Goal: Information Seeking & Learning: Learn about a topic

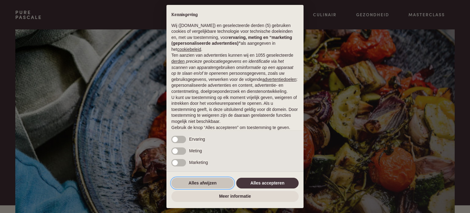
click at [197, 182] on button "Alles afwijzen" at bounding box center [202, 183] width 62 height 11
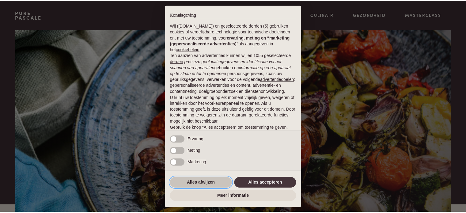
scroll to position [33, 0]
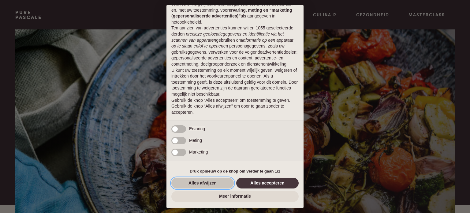
click at [212, 185] on button "Alles afwijzen" at bounding box center [202, 183] width 62 height 11
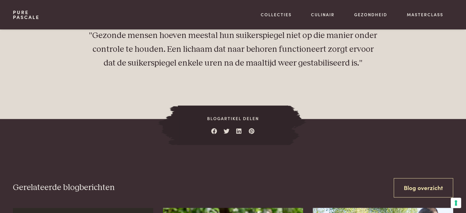
scroll to position [704, 0]
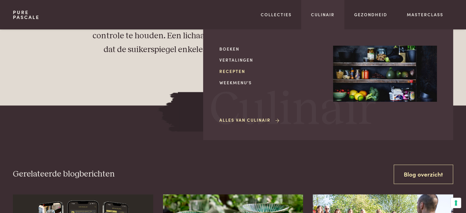
click at [235, 72] on link "Recepten" at bounding box center [271, 71] width 104 height 6
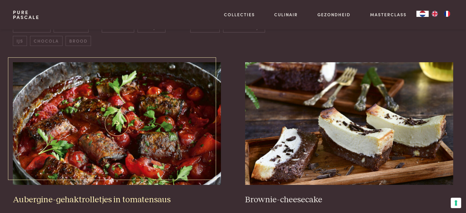
scroll to position [214, 0]
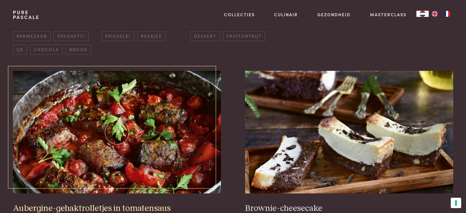
click at [145, 104] on img at bounding box center [117, 132] width 208 height 122
click at [148, 114] on img at bounding box center [117, 132] width 208 height 122
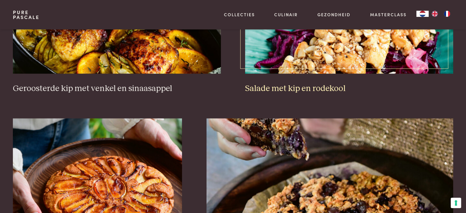
scroll to position [735, 0]
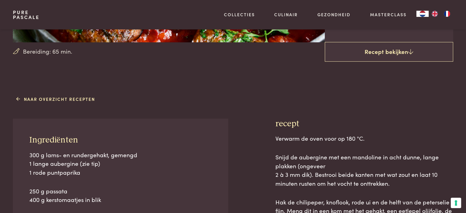
scroll to position [61, 0]
